Goal: Transaction & Acquisition: Purchase product/service

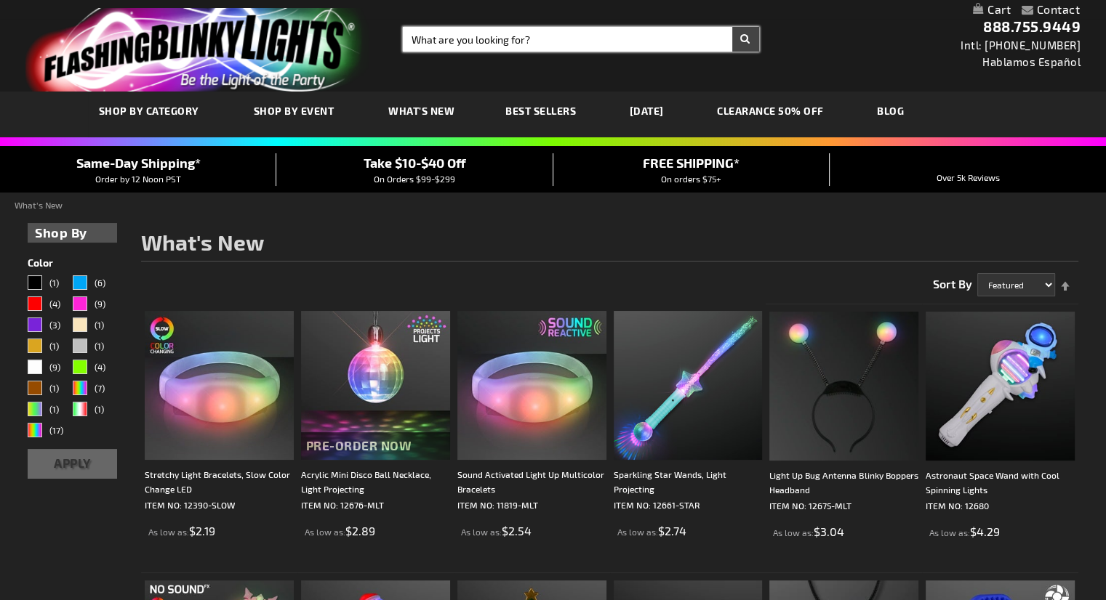
click at [488, 38] on input "Search" at bounding box center [581, 39] width 356 height 25
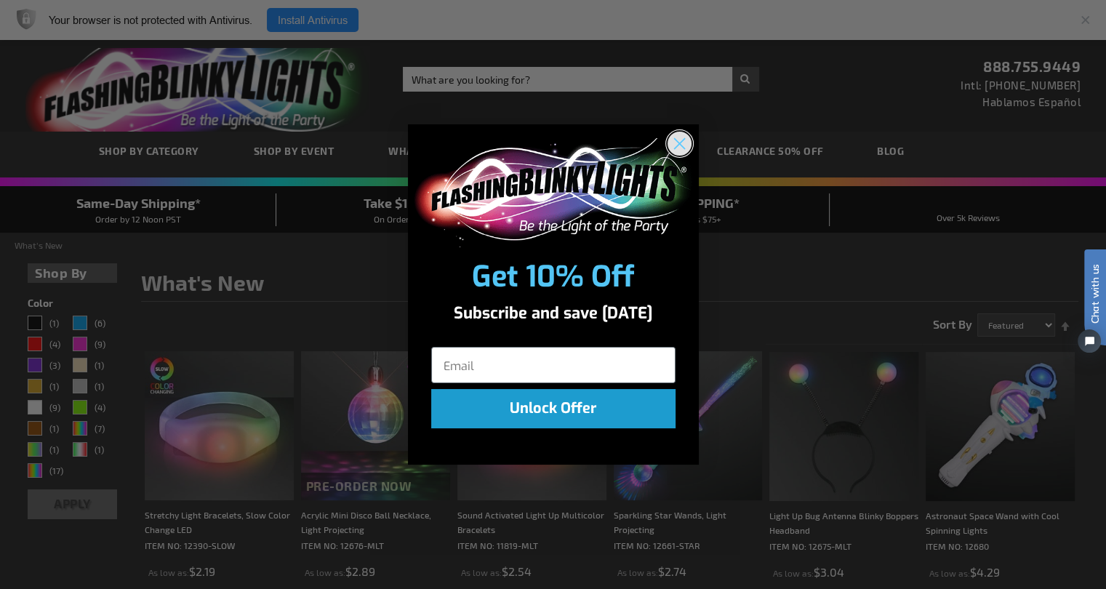
click at [675, 142] on circle "Close dialog" at bounding box center [679, 143] width 24 height 24
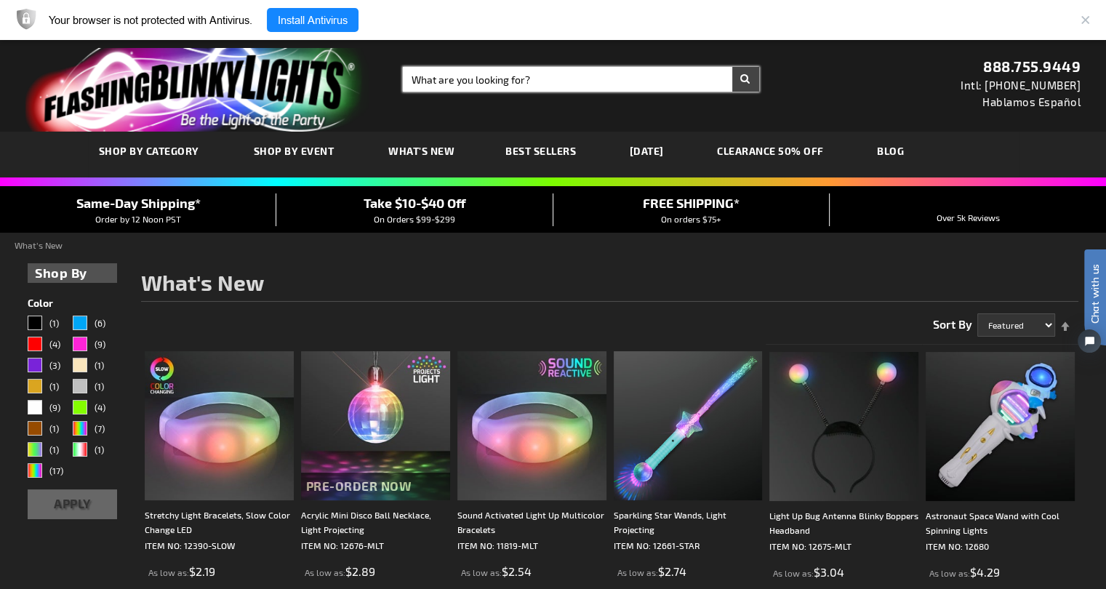
click at [447, 82] on input "Search" at bounding box center [581, 79] width 356 height 25
click at [440, 79] on input "Search" at bounding box center [581, 79] width 356 height 25
type input "rose pin"
click at [732, 67] on button "Search" at bounding box center [745, 79] width 27 height 25
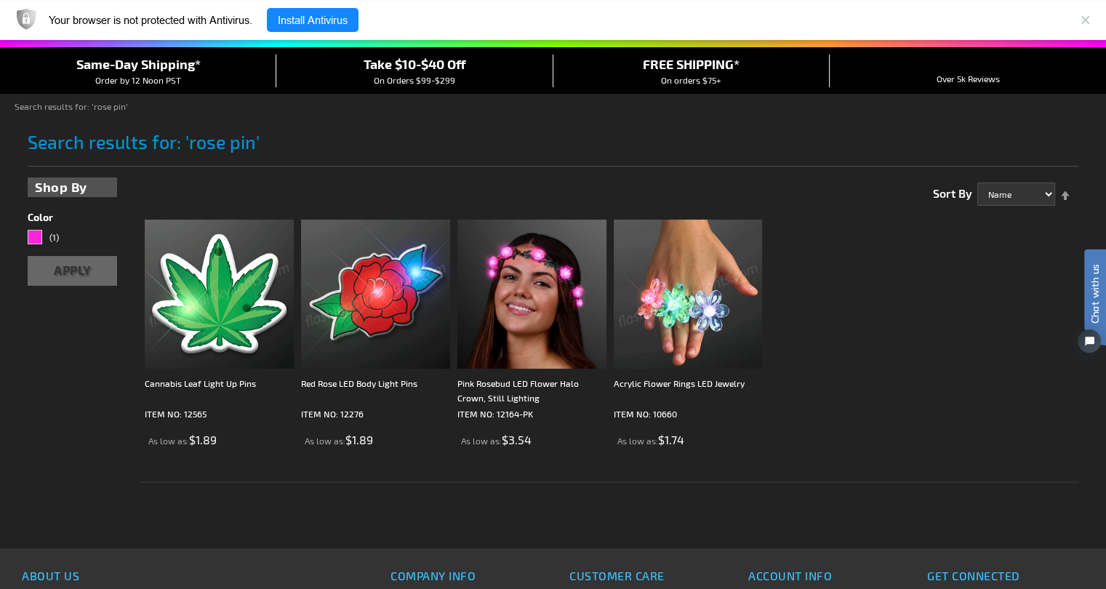
scroll to position [145, 0]
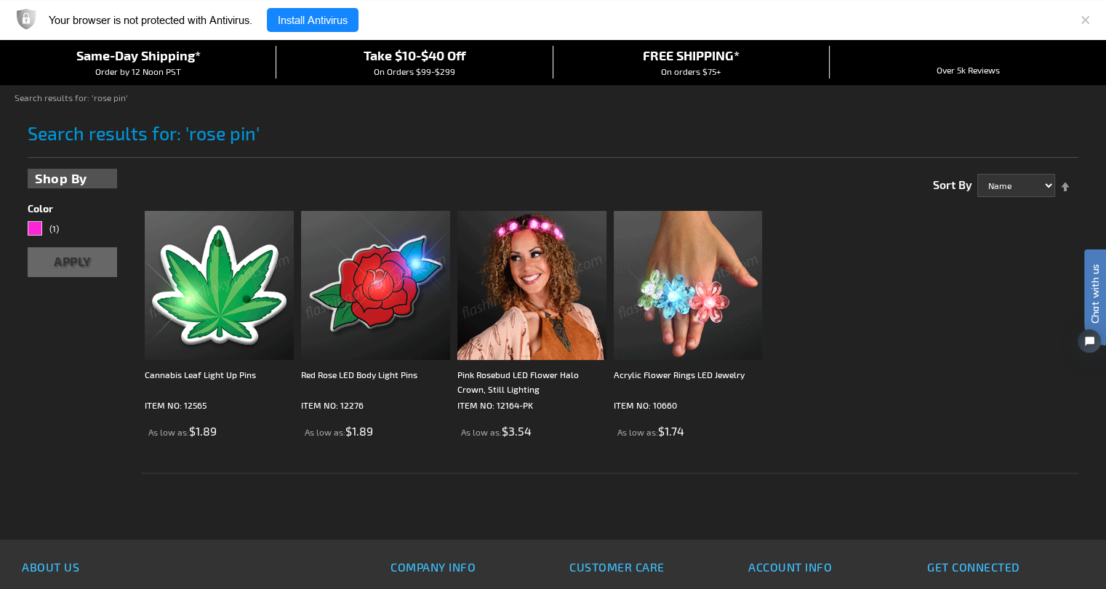
click at [352, 303] on img at bounding box center [375, 285] width 149 height 149
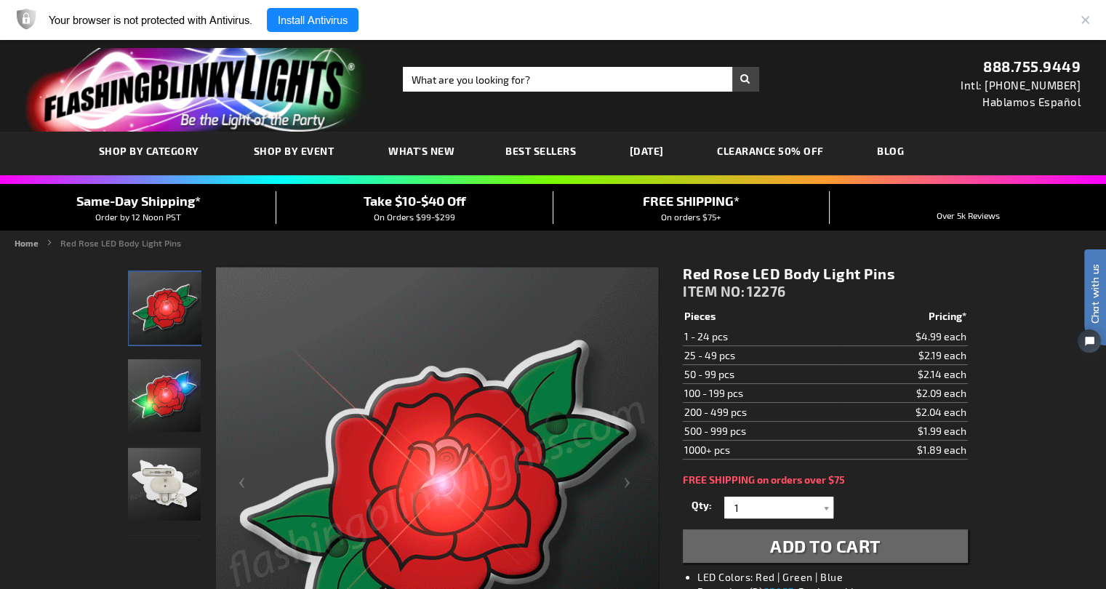
drag, startPoint x: 682, startPoint y: 273, endPoint x: 910, endPoint y: 271, distance: 228.2
click at [910, 271] on div "Red Rose LED Body Light Pins ITEM NO: 12276 $1.89 Pieces Pricing* 1 - 24 pcs $4…" at bounding box center [825, 514] width 306 height 520
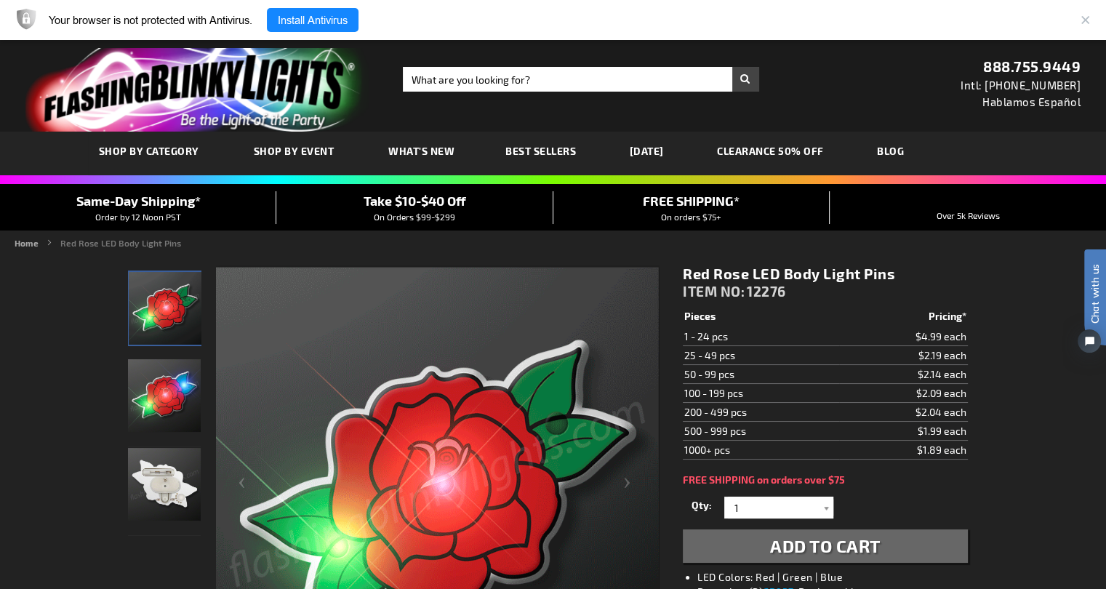
copy h1 "Red Rose LED Body Light Pins"
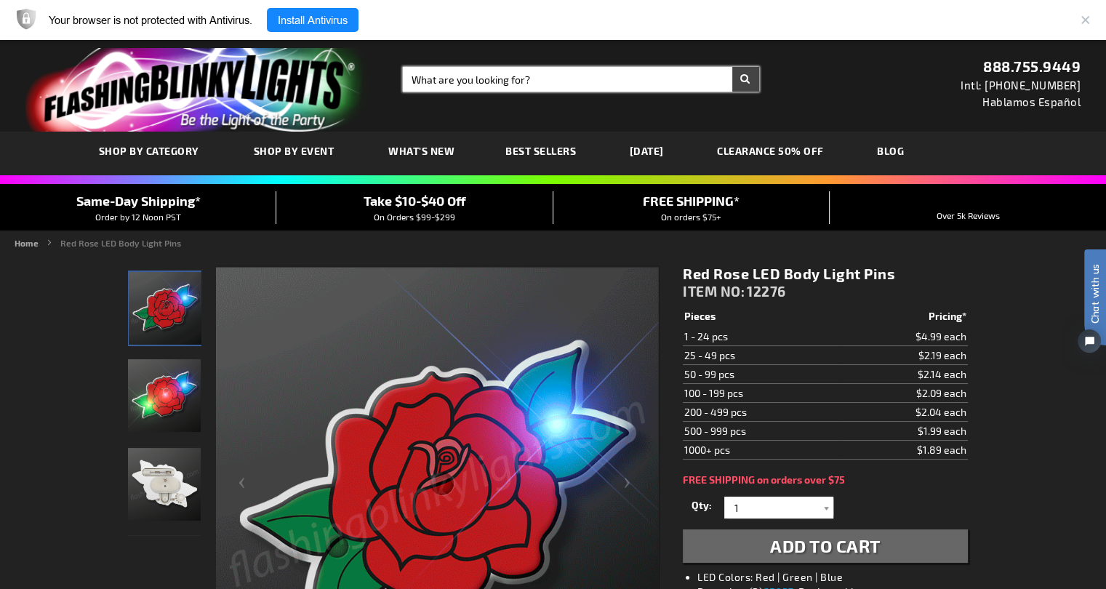
click at [456, 79] on input "Search" at bounding box center [581, 79] width 356 height 25
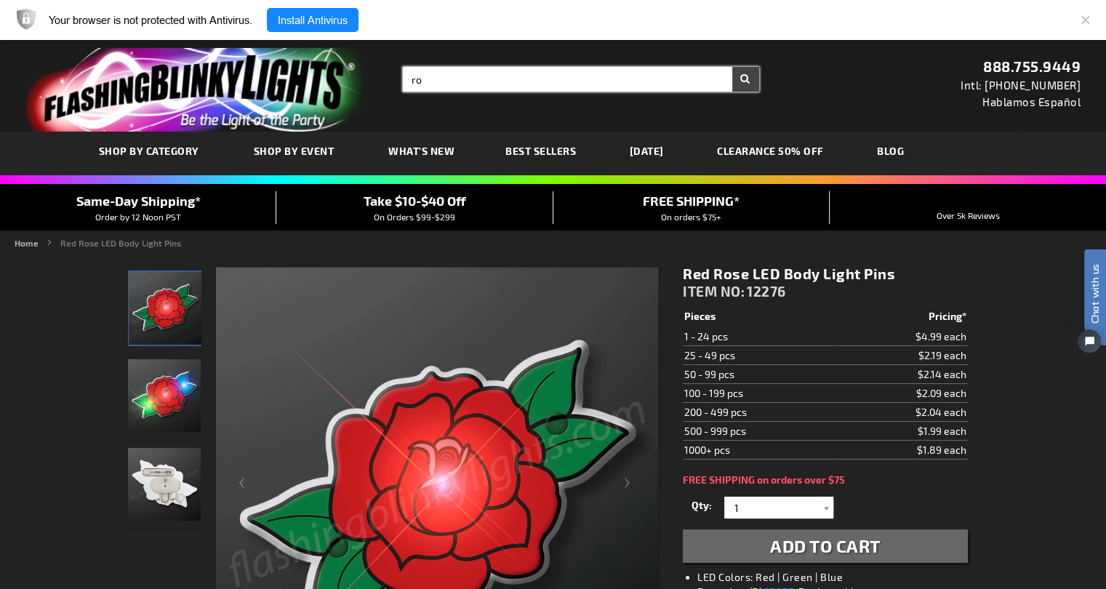
click at [468, 84] on input "ro" at bounding box center [581, 79] width 356 height 25
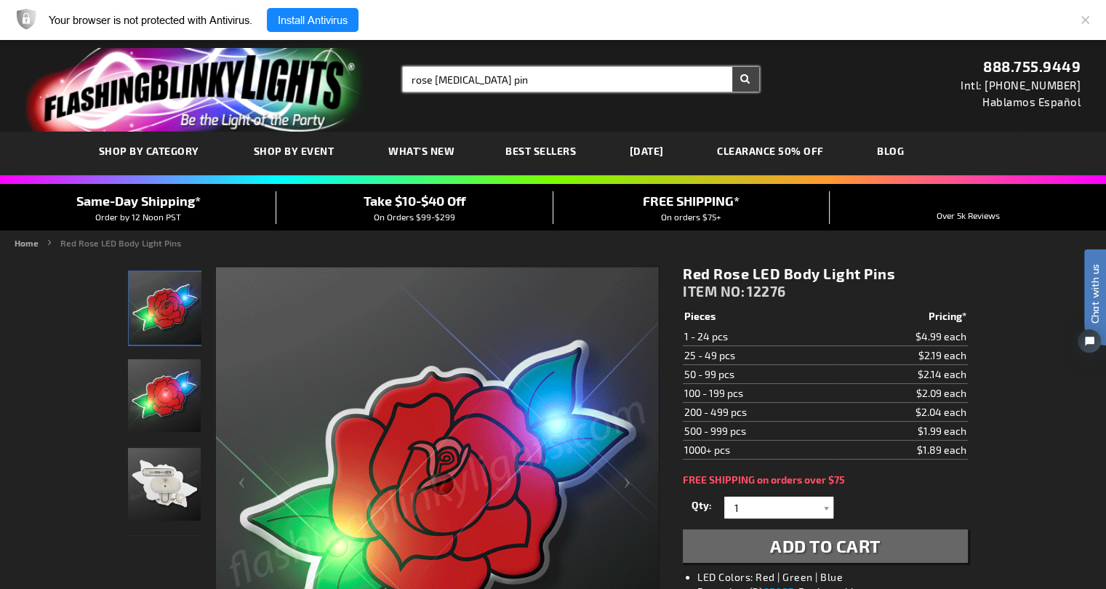
type input "rose flashing pin"
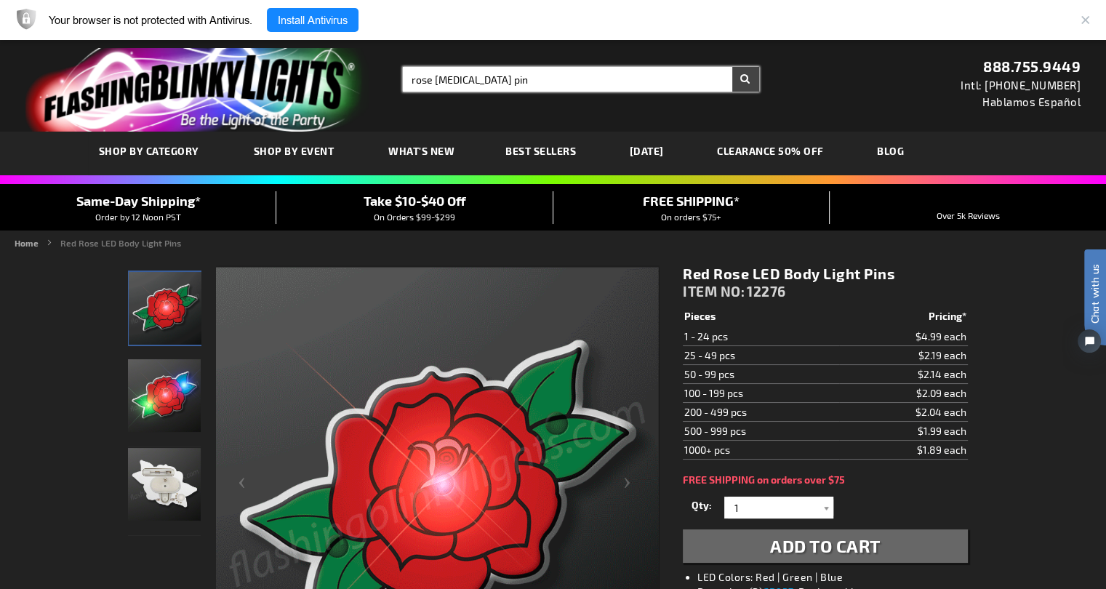
click at [732, 67] on button "Search" at bounding box center [745, 79] width 27 height 25
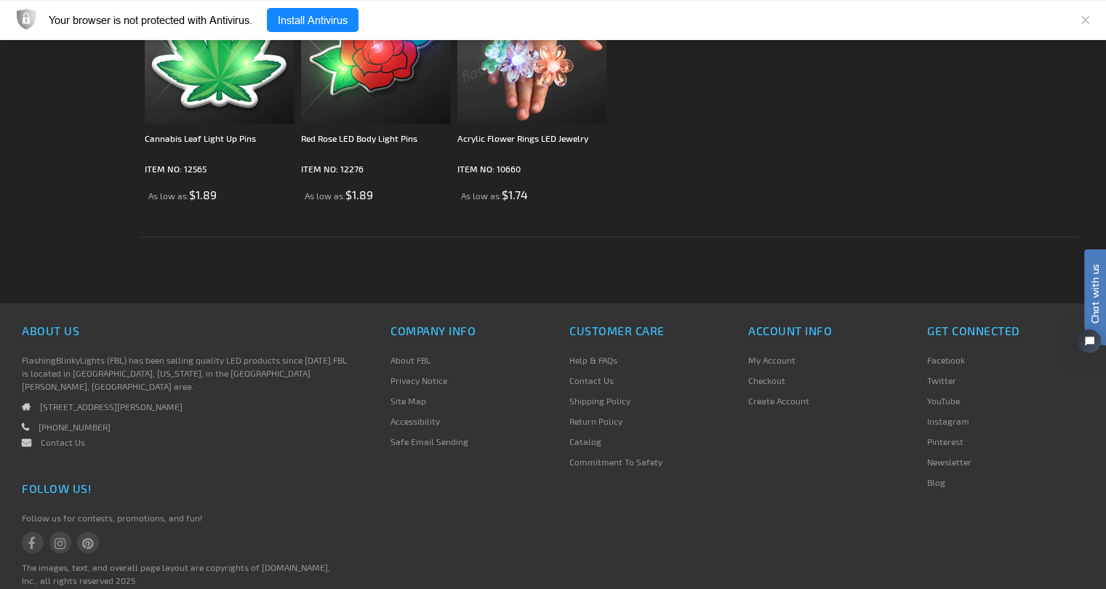
scroll to position [436, 0]
